Goal: Task Accomplishment & Management: Use online tool/utility

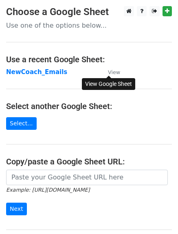
click at [111, 72] on small "View" at bounding box center [114, 72] width 12 height 6
click at [17, 122] on link "Select..." at bounding box center [21, 123] width 31 height 13
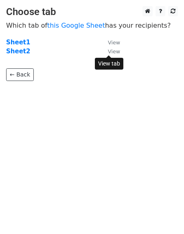
click at [115, 52] on small "View" at bounding box center [114, 51] width 12 height 6
click at [12, 52] on strong "Sheet2" at bounding box center [18, 51] width 24 height 7
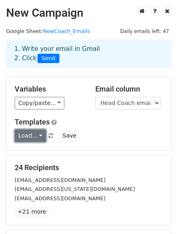
click at [37, 134] on link "Load..." at bounding box center [30, 135] width 31 height 13
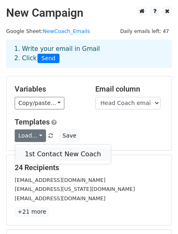
click at [41, 157] on link "1st Contact New Coach" at bounding box center [63, 154] width 96 height 13
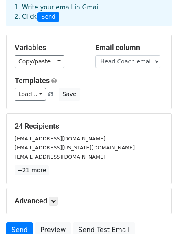
scroll to position [113, 0]
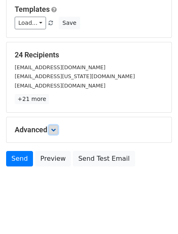
click at [55, 129] on icon at bounding box center [53, 129] width 5 height 5
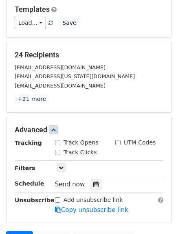
click at [57, 140] on input "Track Opens" at bounding box center [57, 142] width 5 height 5
checkbox input "true"
click at [57, 151] on input "Track Clicks" at bounding box center [57, 152] width 5 height 5
checkbox input "true"
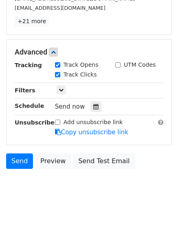
scroll to position [192, 0]
